Goal: Task Accomplishment & Management: Manage account settings

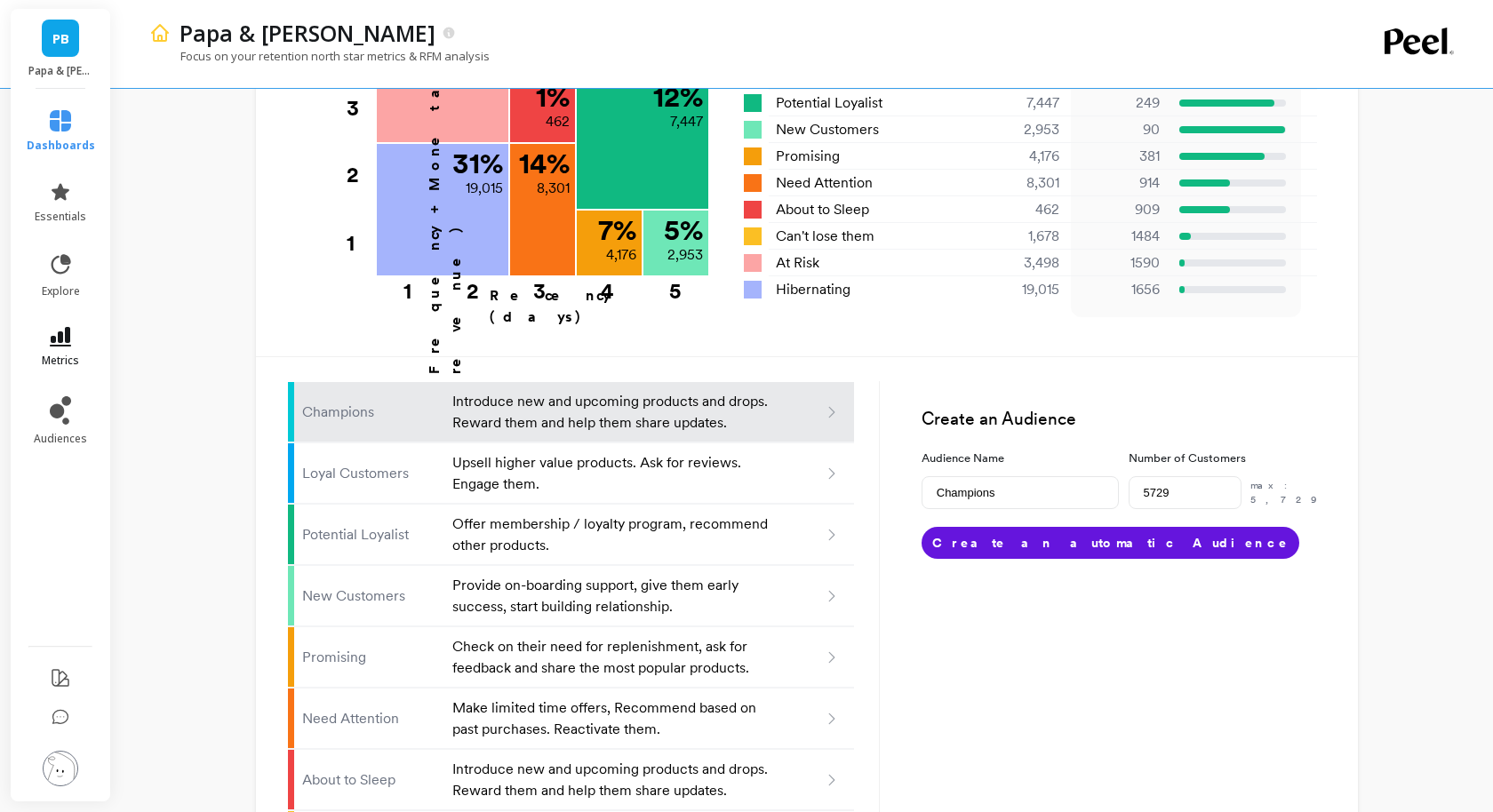
scroll to position [859, 0]
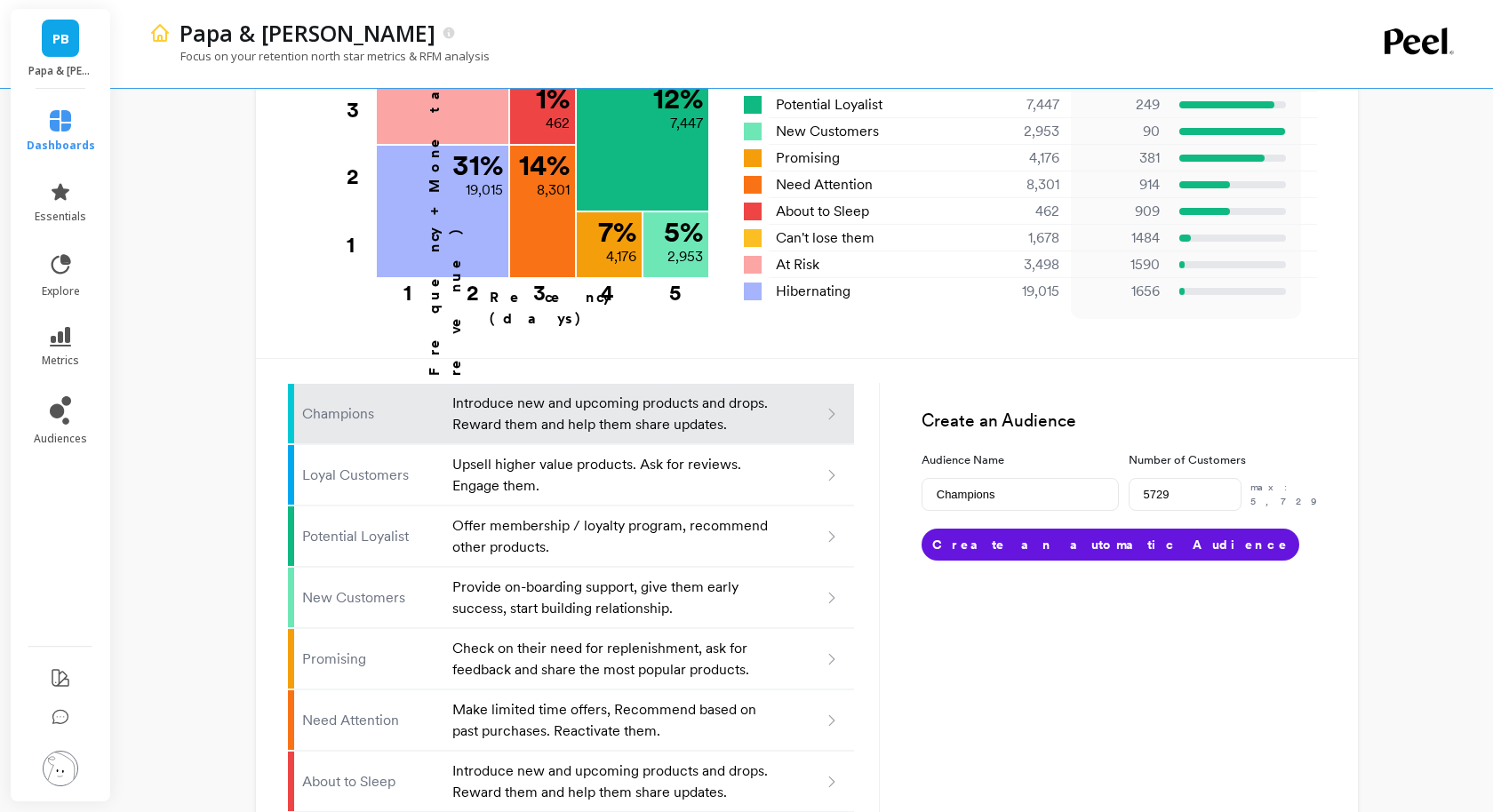
click at [62, 765] on img at bounding box center [60, 768] width 36 height 36
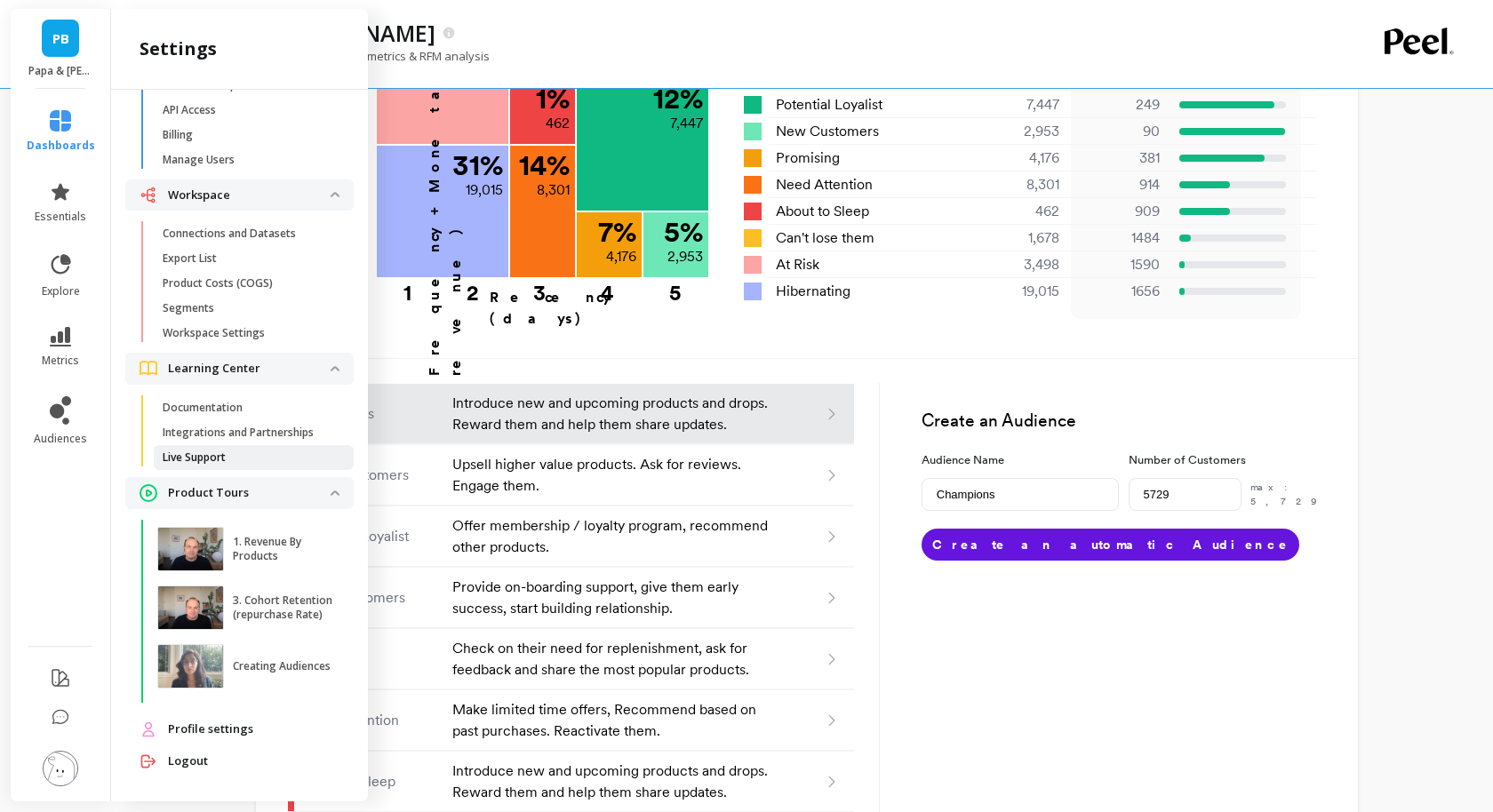
scroll to position [0, 0]
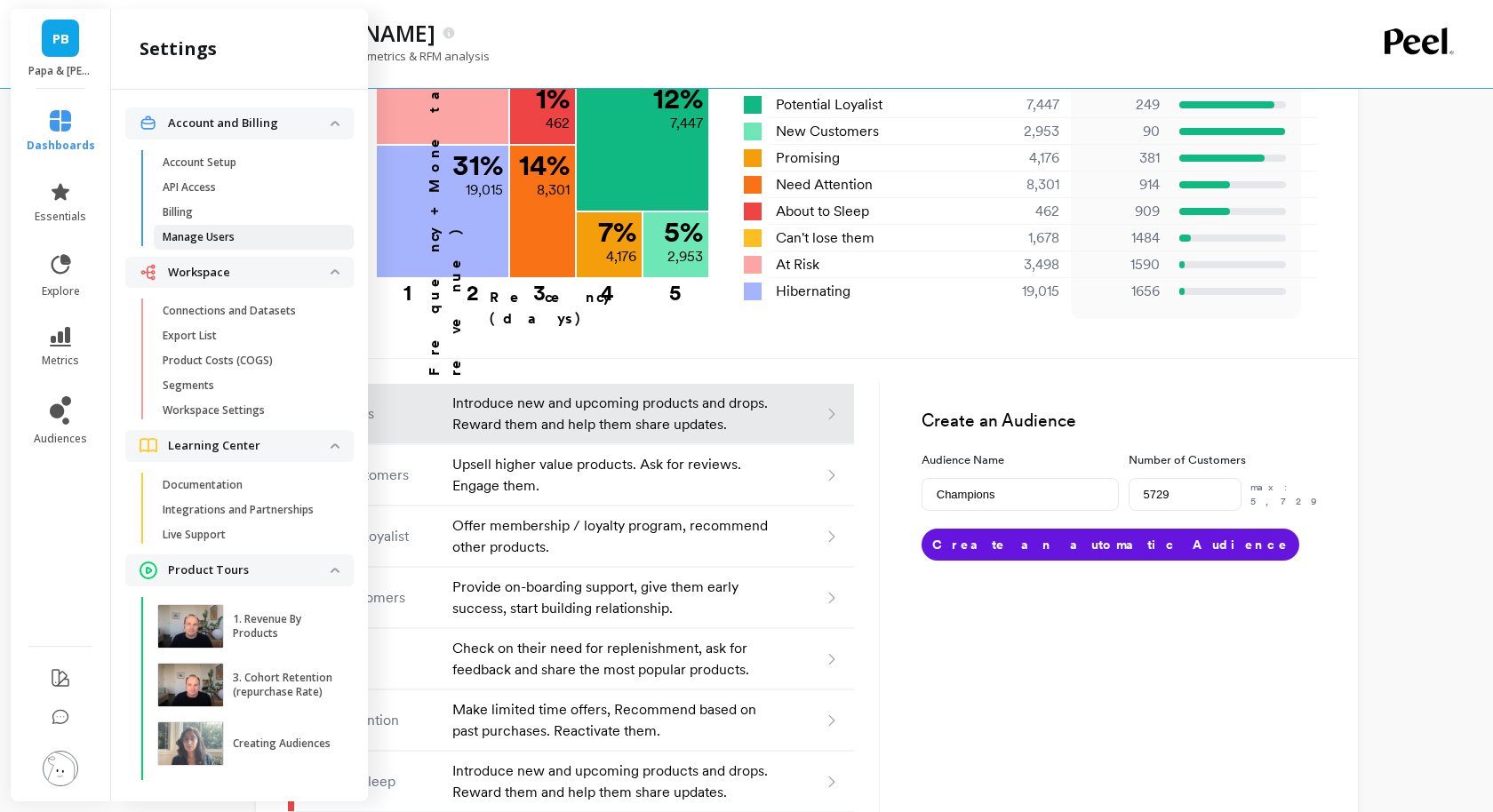
click at [225, 240] on p "Manage Users" at bounding box center [199, 237] width 72 height 14
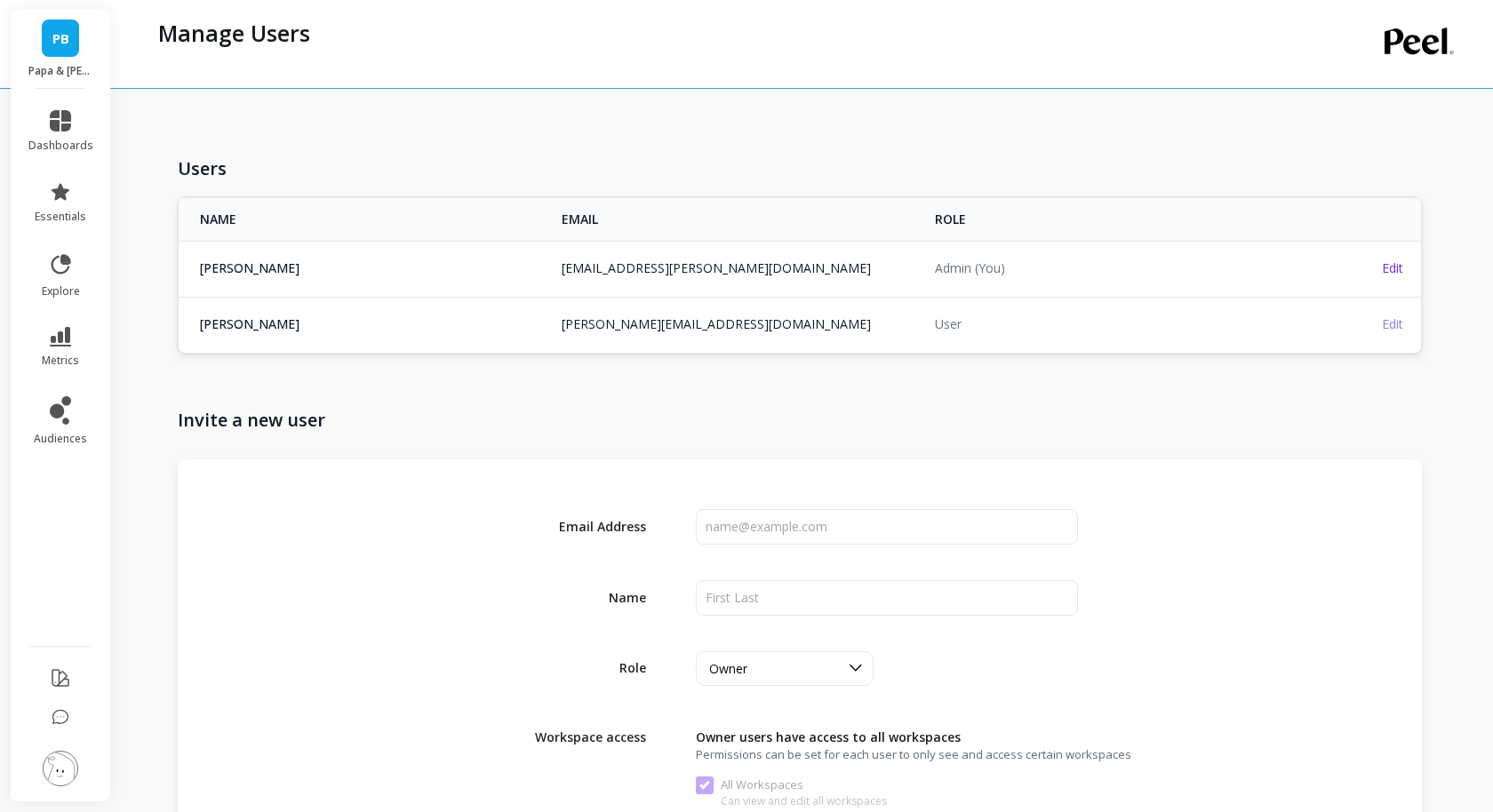
click at [1399, 327] on span "Edit" at bounding box center [1392, 323] width 21 height 17
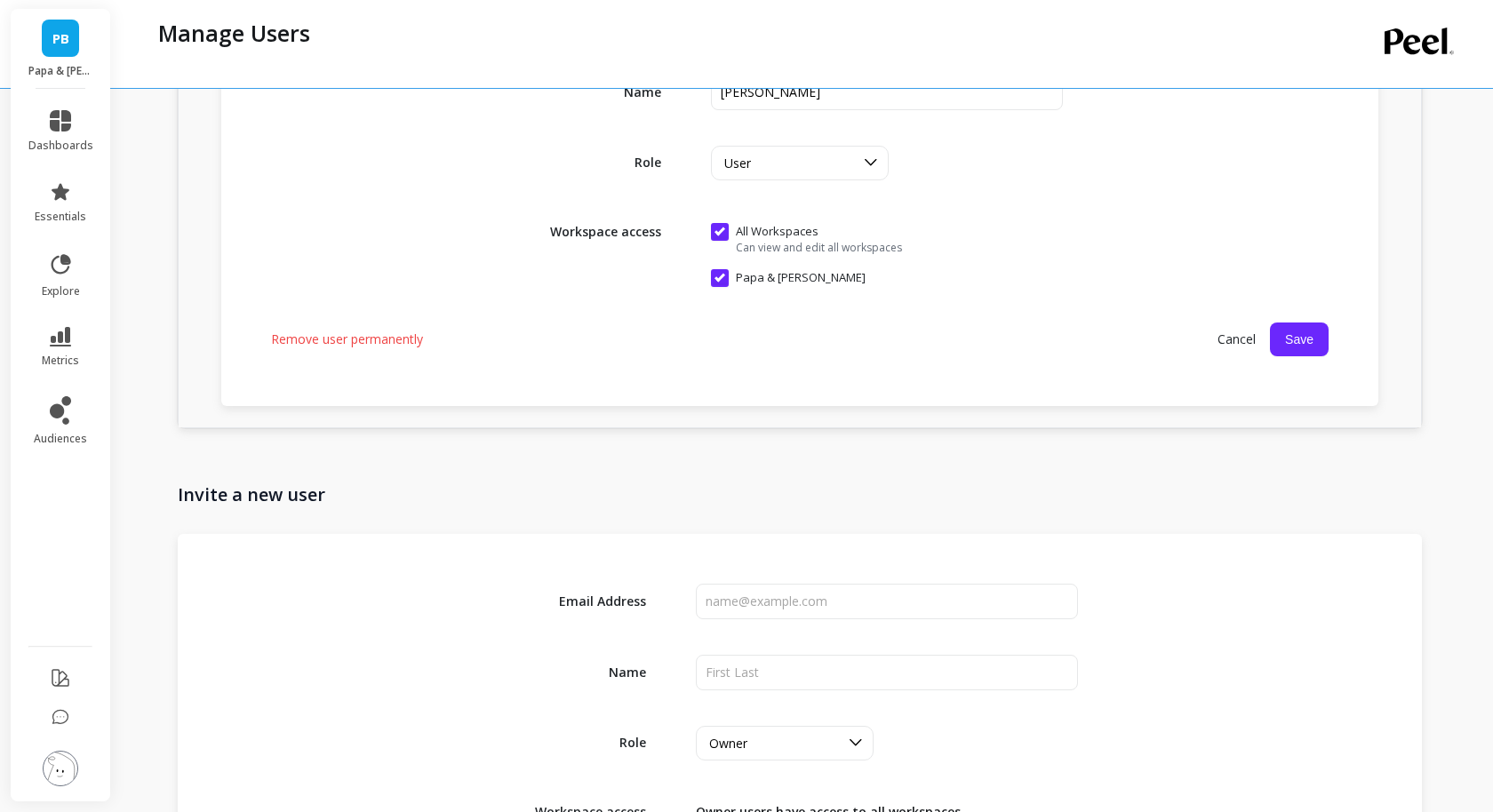
scroll to position [418, 0]
click at [382, 337] on span "Remove user permanently" at bounding box center [346, 340] width 152 height 17
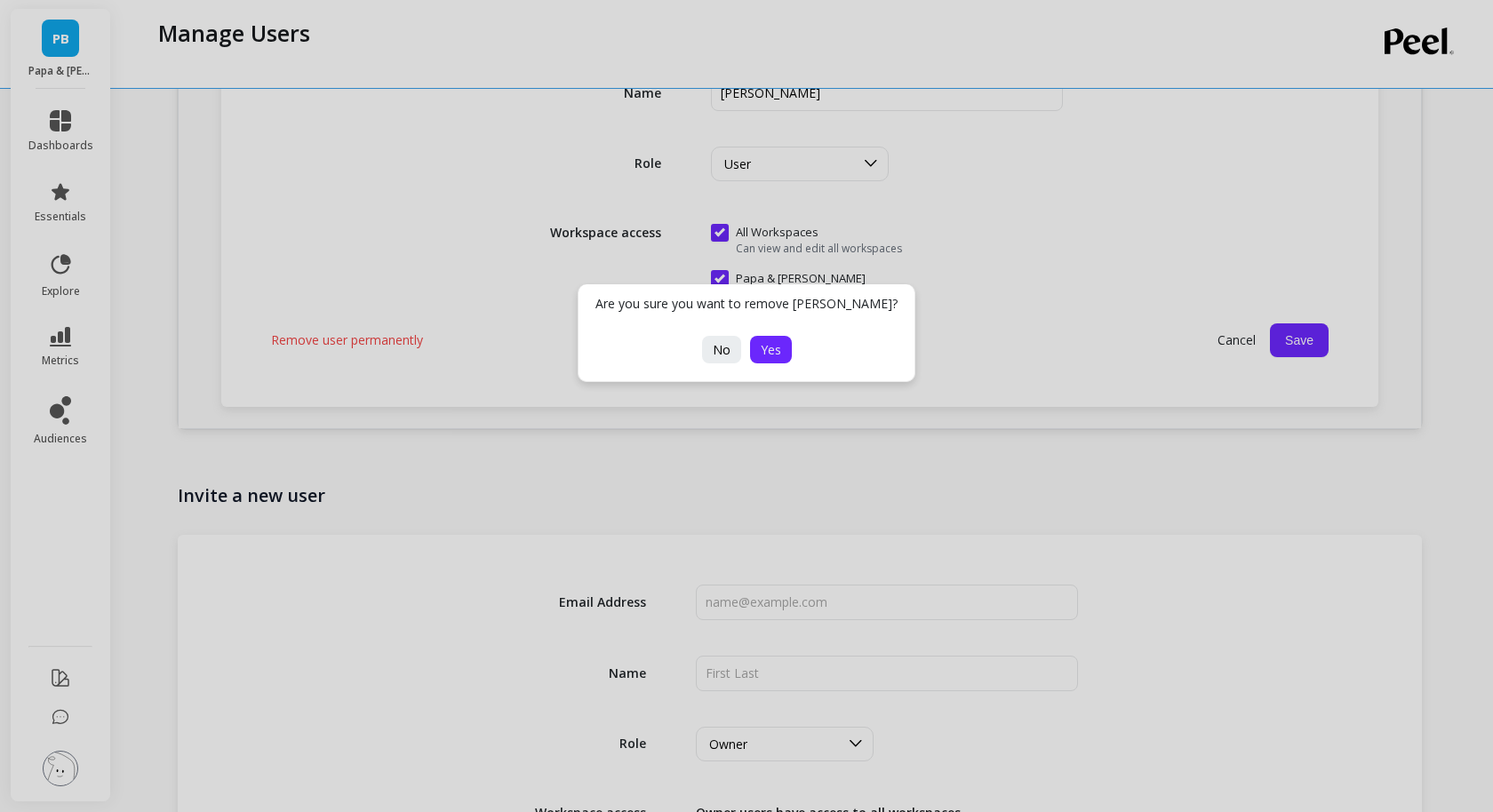
click at [771, 356] on span "Yes" at bounding box center [771, 349] width 20 height 17
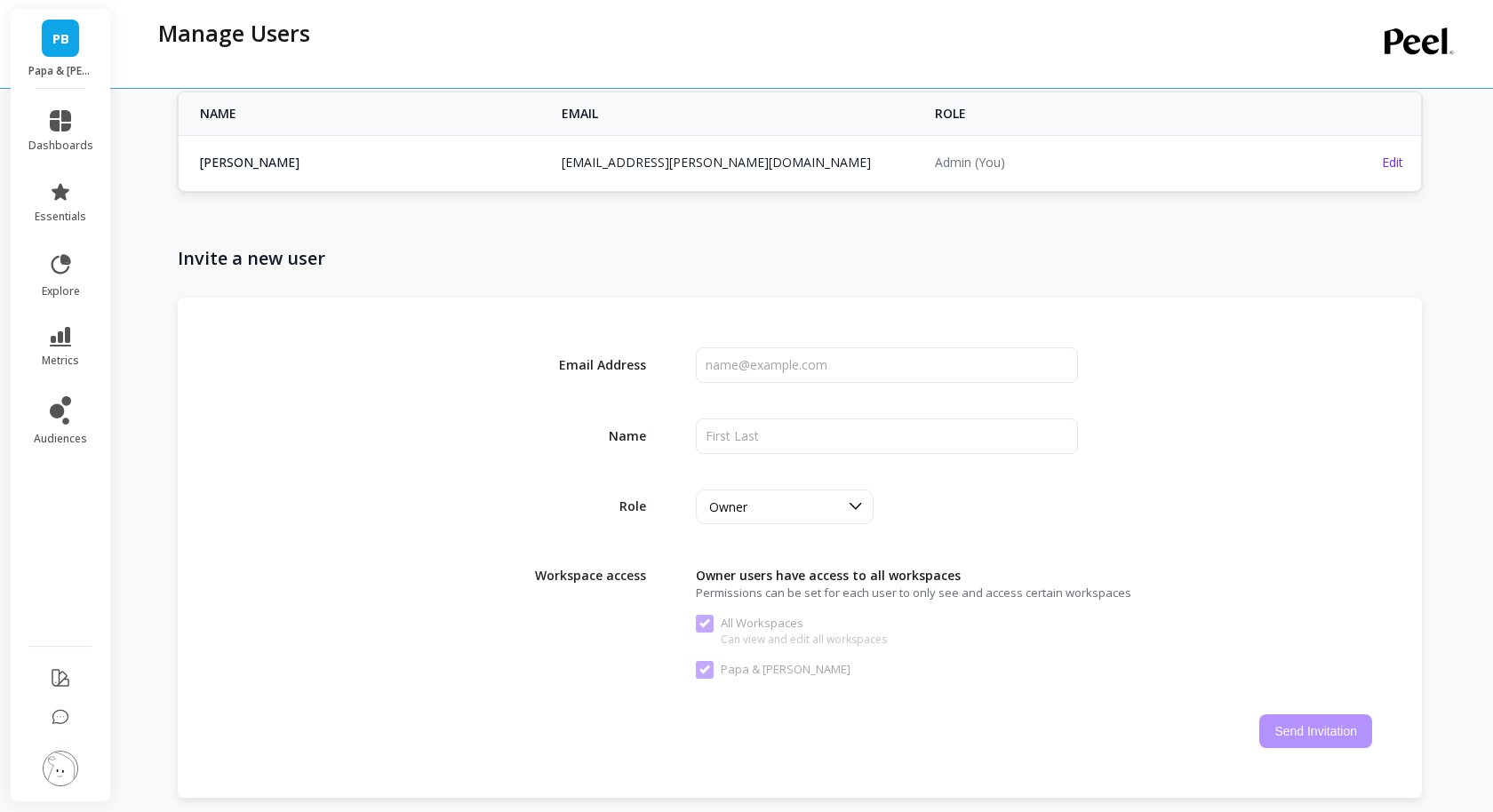
scroll to position [87, 0]
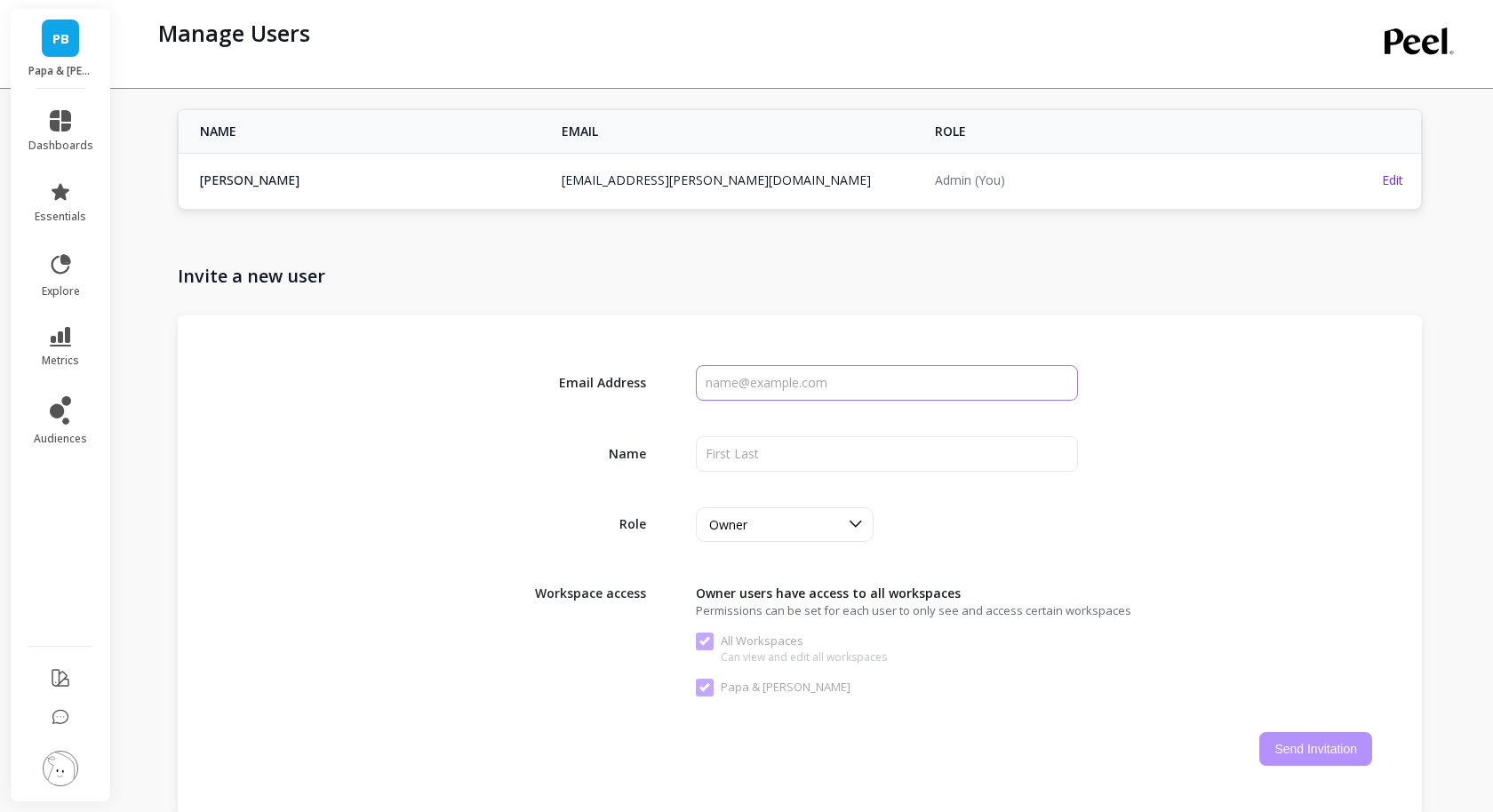
click at [763, 388] on input "input" at bounding box center [886, 382] width 381 height 36
type input "[PERSON_NAME][EMAIL_ADDRESS][PERSON_NAME][DOMAIN_NAME]"
click at [764, 449] on input "input" at bounding box center [886, 454] width 381 height 36
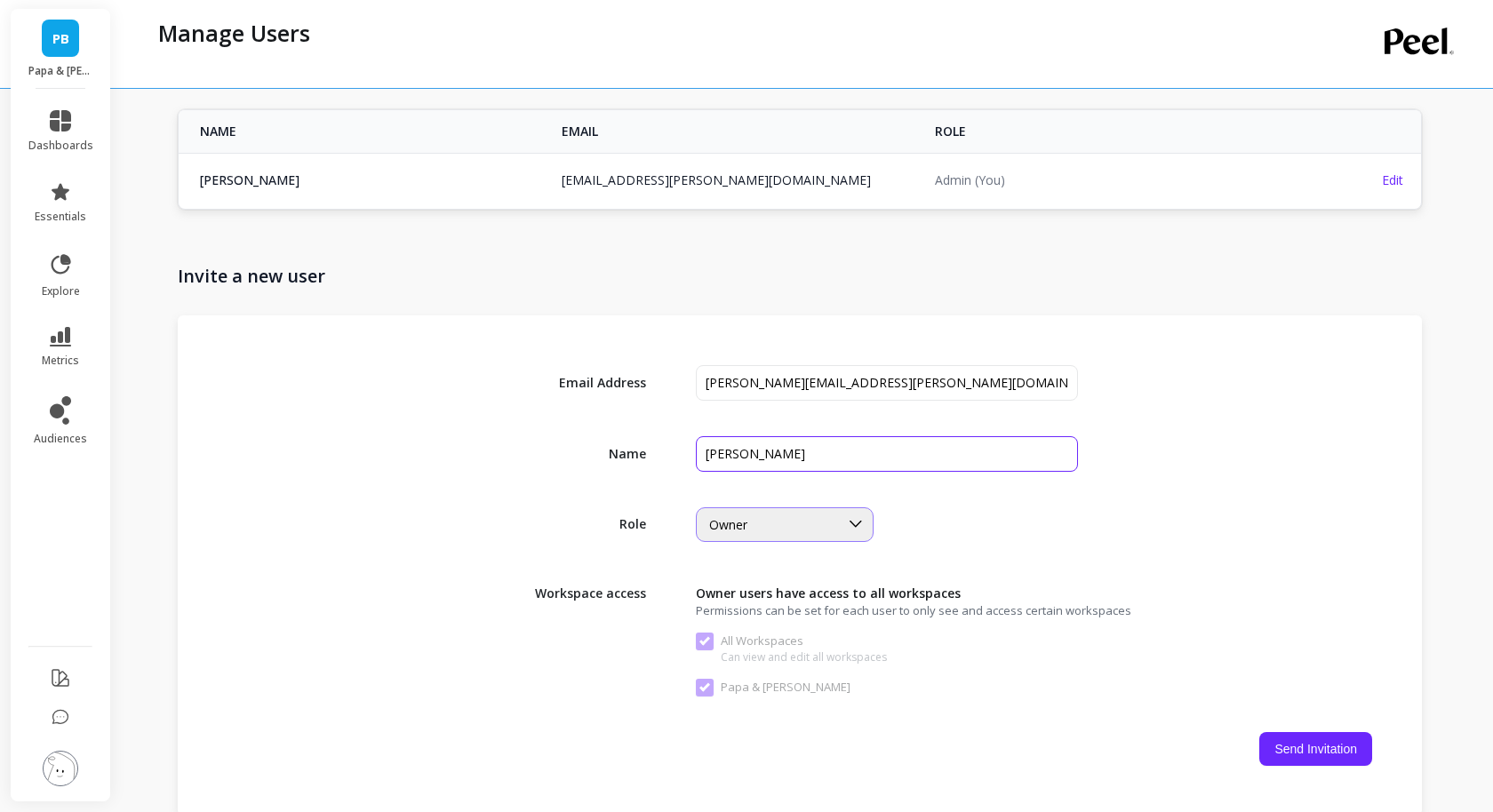
type input "[PERSON_NAME]"
click at [774, 524] on div "Owner" at bounding box center [774, 524] width 130 height 17
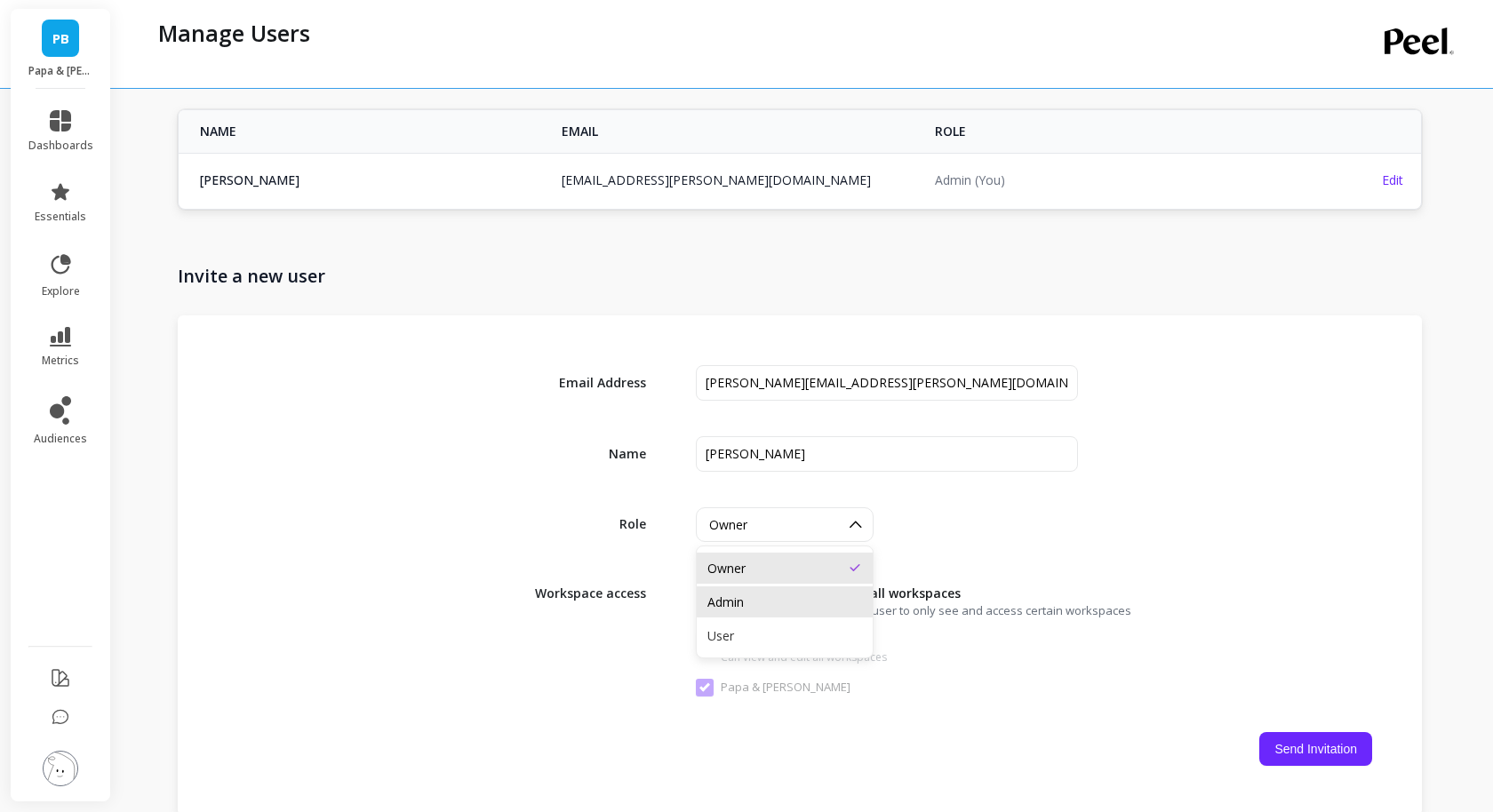
click at [752, 594] on div "Admin" at bounding box center [785, 601] width 155 height 17
click at [1036, 558] on div "Email Address Name Role option Admin, selected. Admin Workspace access Admin us…" at bounding box center [799, 564] width 1243 height 500
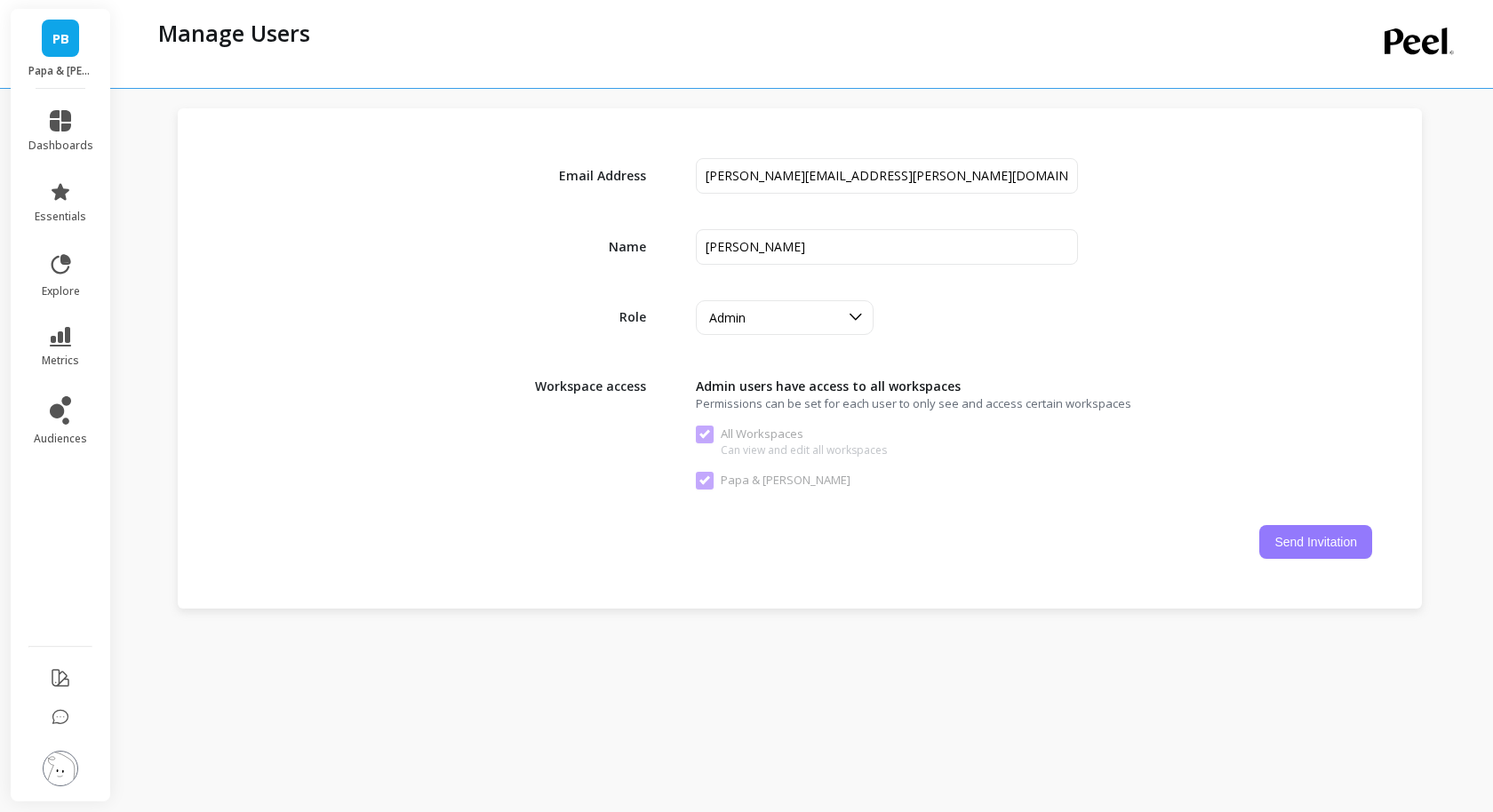
click at [1340, 531] on button "Send Invitation" at bounding box center [1315, 541] width 113 height 34
checkbox Workspaces "false"
checkbox Barkley "false"
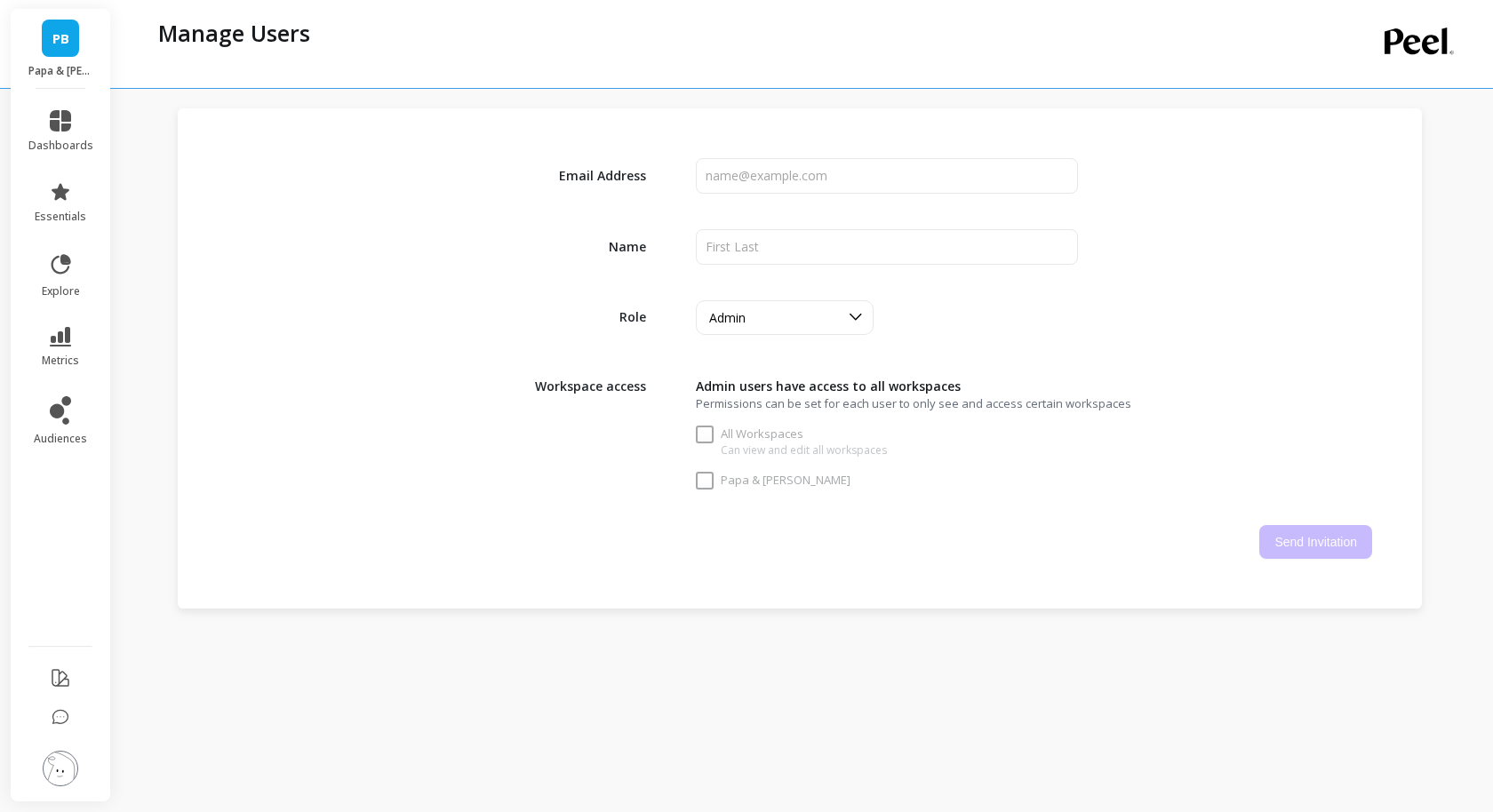
checkbox Workspaces "true"
checkbox Barkley "true"
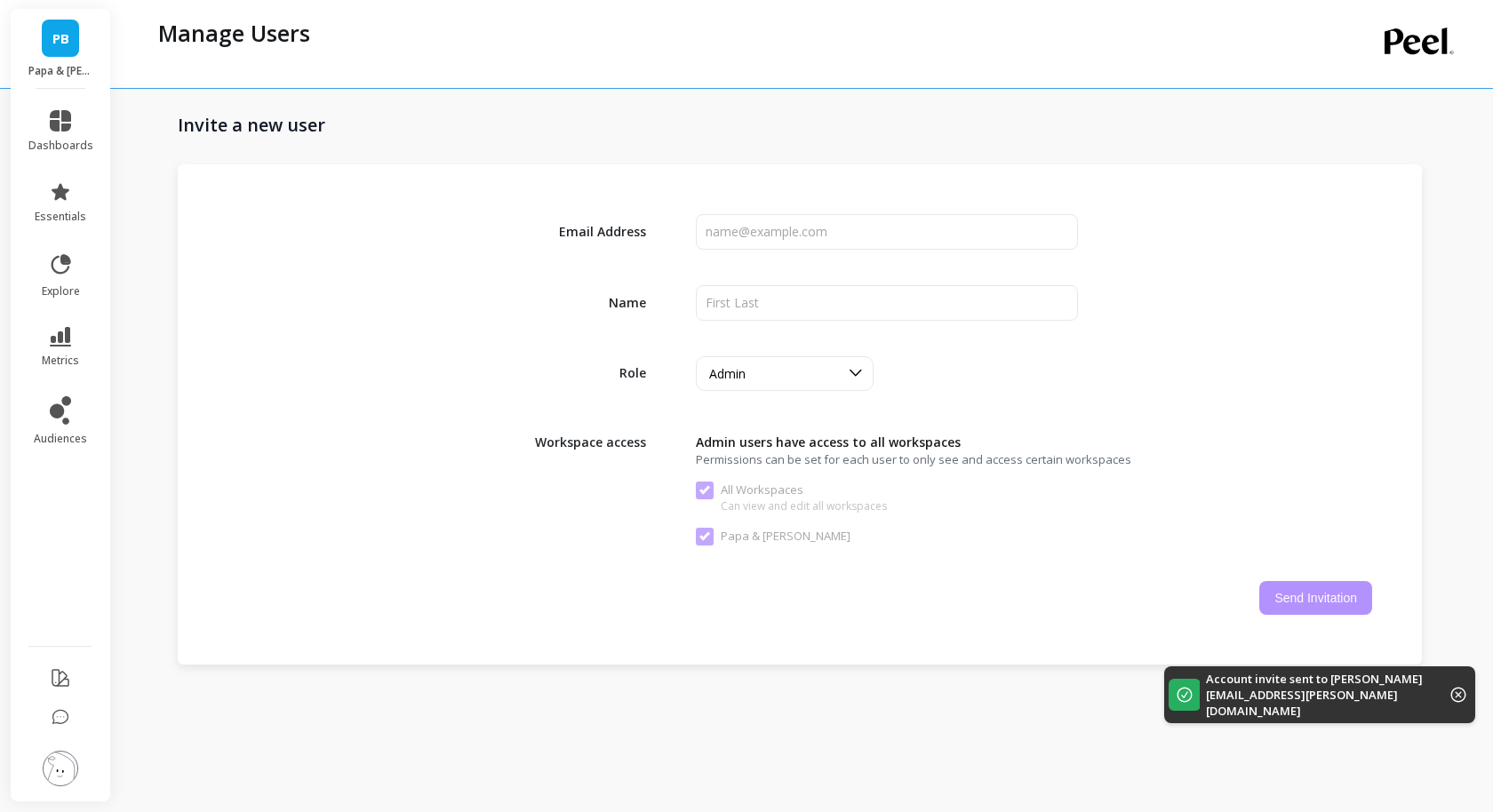
scroll to position [0, 0]
